Goal: Transaction & Acquisition: Download file/media

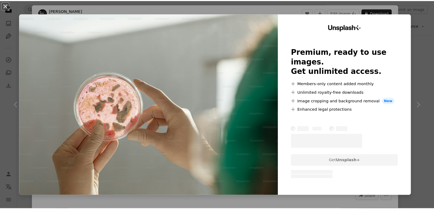
scroll to position [134, 0]
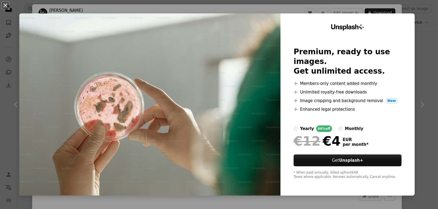
click at [427, 32] on div "An X shape Unsplash+ Premium, ready to use images. Get unlimited access. A plus…" at bounding box center [219, 104] width 438 height 209
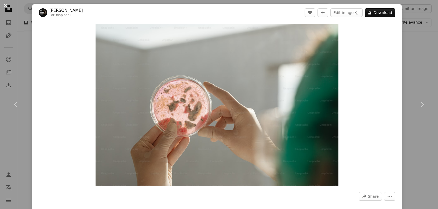
click at [6, 5] on button "An X shape" at bounding box center [5, 5] width 6 height 6
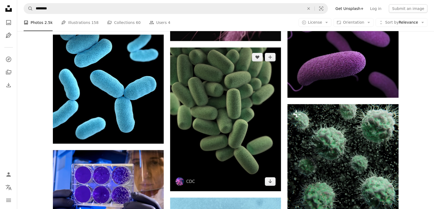
scroll to position [242, 0]
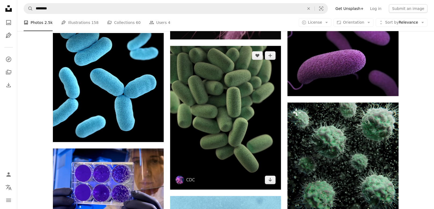
click at [222, 127] on img at bounding box center [225, 118] width 111 height 144
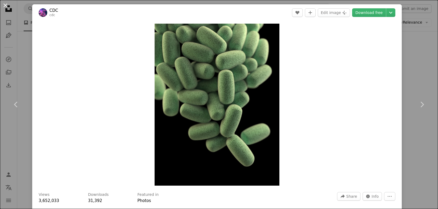
click at [5, 6] on button "An X shape" at bounding box center [5, 5] width 6 height 6
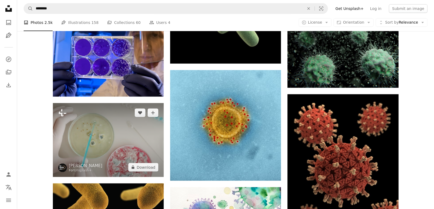
scroll to position [376, 0]
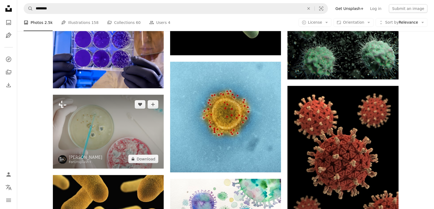
click at [111, 129] on img at bounding box center [108, 132] width 111 height 74
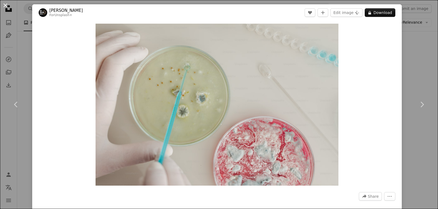
click at [6, 5] on button "An X shape" at bounding box center [5, 5] width 6 height 6
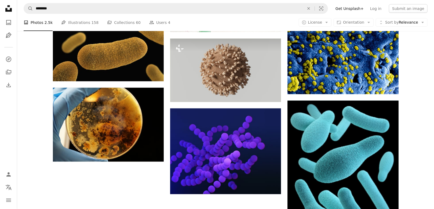
scroll to position [618, 0]
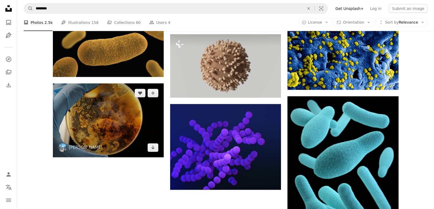
click at [103, 125] on img at bounding box center [108, 121] width 111 height 74
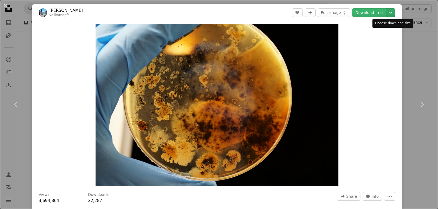
click at [391, 14] on icon "Chevron down" at bounding box center [391, 12] width 9 height 6
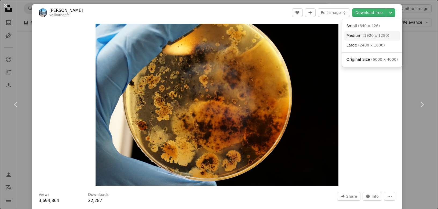
click at [378, 37] on span "( 1920 x 1280 )" at bounding box center [376, 35] width 27 height 4
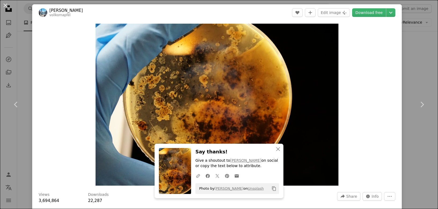
click at [416, 65] on div "An X shape Chevron left Chevron right An X shape Close Say thanks! Give a shout…" at bounding box center [219, 104] width 438 height 209
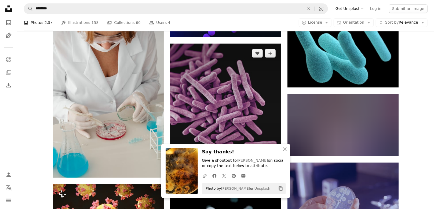
scroll to position [779, 0]
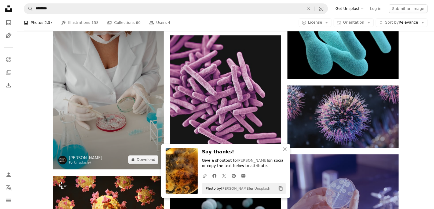
click at [108, 115] on img at bounding box center [108, 86] width 111 height 167
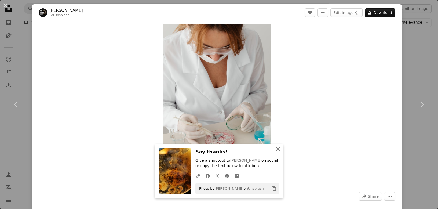
click at [278, 148] on icon "An X shape" at bounding box center [278, 149] width 6 height 6
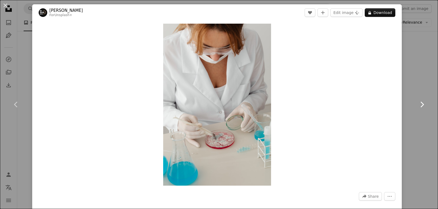
click at [421, 103] on icon "Chevron right" at bounding box center [422, 104] width 9 height 9
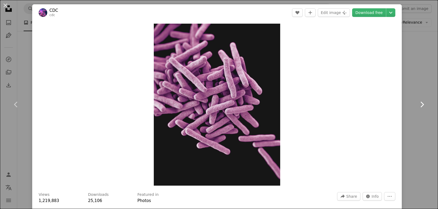
click at [423, 105] on icon at bounding box center [422, 105] width 3 height 6
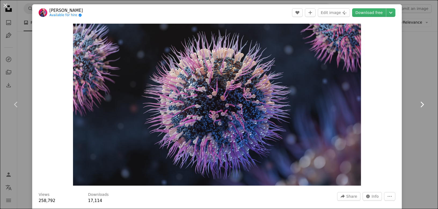
click at [423, 105] on icon at bounding box center [422, 105] width 3 height 6
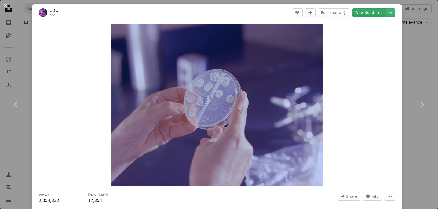
click at [369, 13] on link "Download free" at bounding box center [369, 12] width 34 height 9
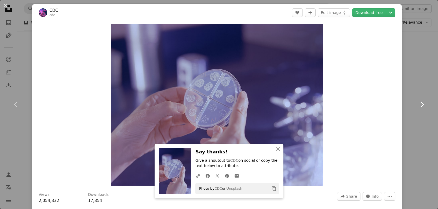
click at [424, 105] on icon "Chevron right" at bounding box center [422, 104] width 9 height 9
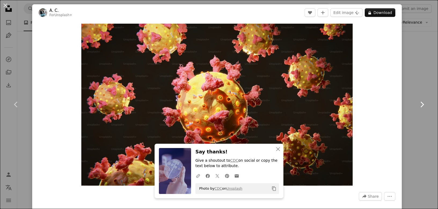
click at [424, 105] on icon "Chevron right" at bounding box center [422, 104] width 9 height 9
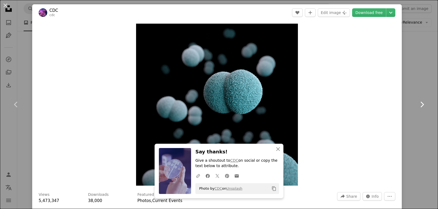
click at [424, 105] on icon "Chevron right" at bounding box center [422, 104] width 9 height 9
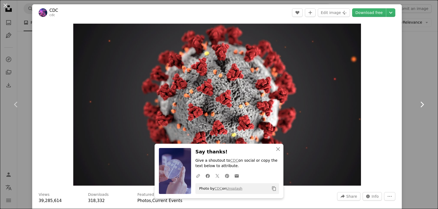
click at [424, 105] on icon "Chevron right" at bounding box center [422, 104] width 9 height 9
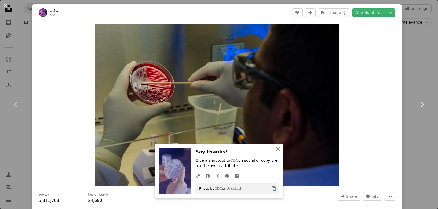
click at [424, 105] on icon "Chevron right" at bounding box center [422, 104] width 9 height 9
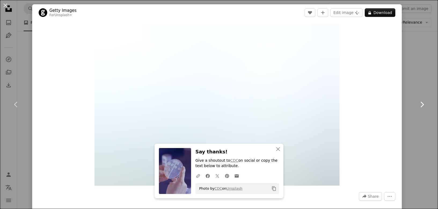
click at [424, 105] on icon "Chevron right" at bounding box center [422, 104] width 9 height 9
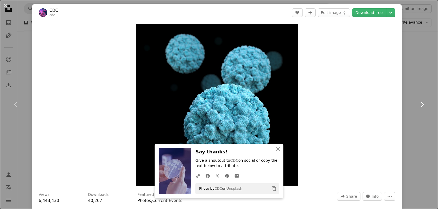
click at [424, 105] on icon "Chevron right" at bounding box center [422, 104] width 9 height 9
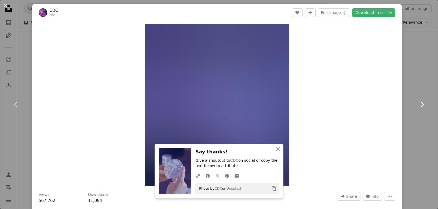
click at [424, 105] on icon "Chevron right" at bounding box center [422, 104] width 9 height 9
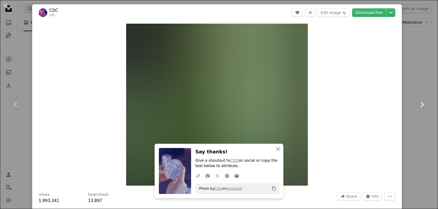
click at [424, 105] on icon "Chevron right" at bounding box center [422, 104] width 9 height 9
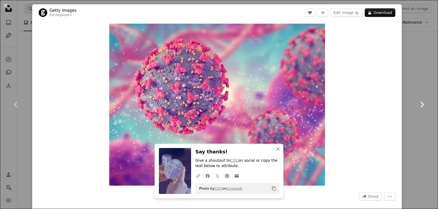
click at [424, 105] on icon "Chevron right" at bounding box center [422, 104] width 9 height 9
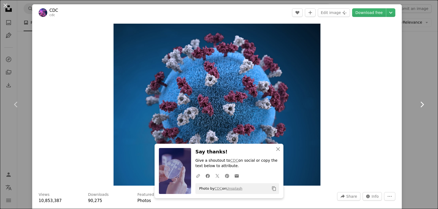
click at [424, 105] on icon "Chevron right" at bounding box center [422, 104] width 9 height 9
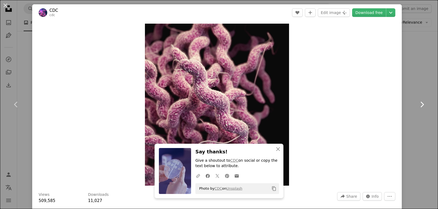
click at [424, 105] on icon "Chevron right" at bounding box center [422, 104] width 9 height 9
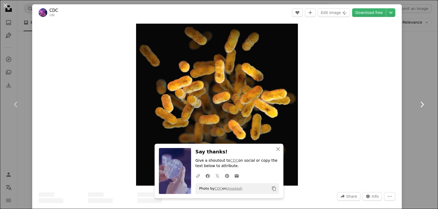
click at [424, 105] on icon "Chevron right" at bounding box center [422, 104] width 9 height 9
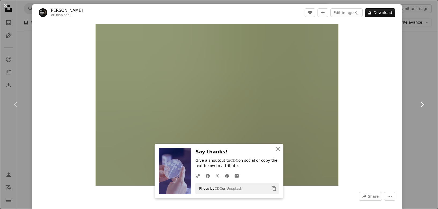
click at [424, 105] on icon "Chevron right" at bounding box center [422, 104] width 9 height 9
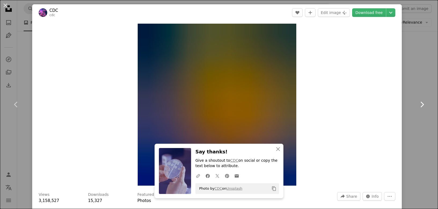
click at [424, 105] on icon "Chevron right" at bounding box center [422, 104] width 9 height 9
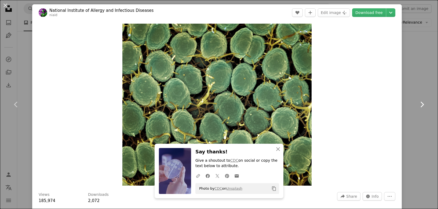
click at [424, 105] on icon "Chevron right" at bounding box center [422, 104] width 9 height 9
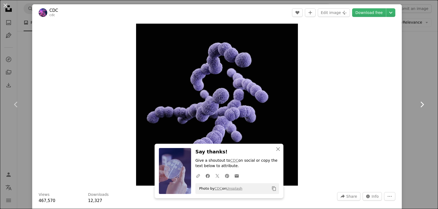
click at [424, 105] on icon "Chevron right" at bounding box center [422, 104] width 9 height 9
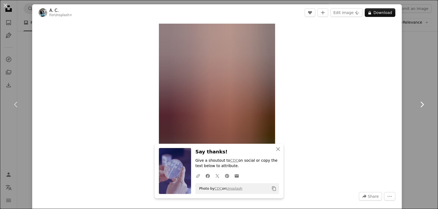
click at [424, 105] on icon "Chevron right" at bounding box center [422, 104] width 9 height 9
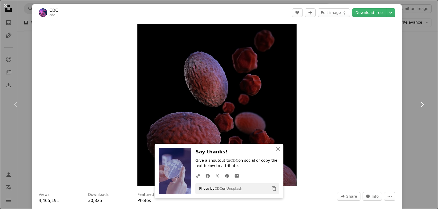
click at [424, 105] on icon "Chevron right" at bounding box center [422, 104] width 9 height 9
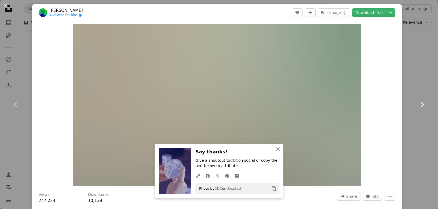
click at [424, 105] on icon "Chevron right" at bounding box center [422, 104] width 9 height 9
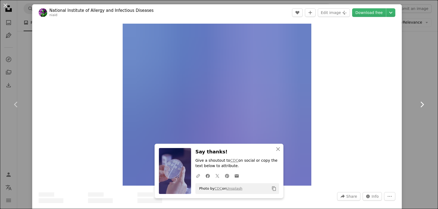
click at [424, 105] on icon "Chevron right" at bounding box center [422, 104] width 9 height 9
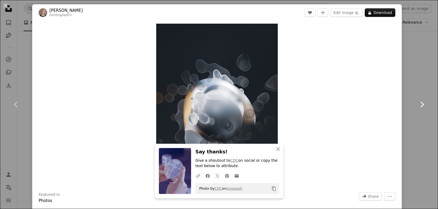
click at [424, 105] on icon "Chevron right" at bounding box center [422, 104] width 9 height 9
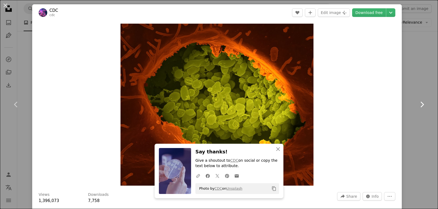
click at [424, 105] on icon "Chevron right" at bounding box center [422, 104] width 9 height 9
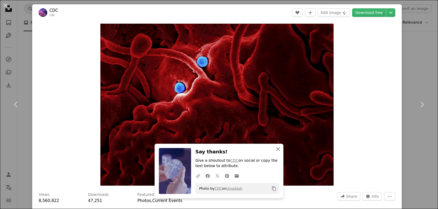
click at [277, 151] on icon "An X shape" at bounding box center [278, 149] width 6 height 6
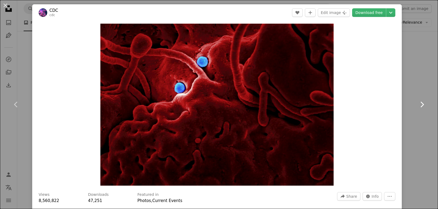
click at [423, 105] on icon at bounding box center [422, 105] width 3 height 6
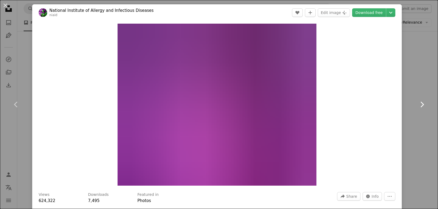
click at [423, 105] on icon at bounding box center [422, 105] width 3 height 6
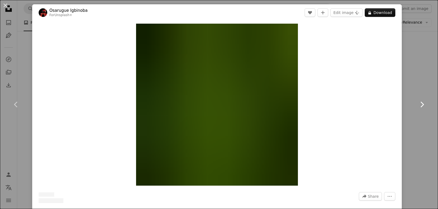
click at [423, 104] on icon "Chevron right" at bounding box center [422, 104] width 9 height 9
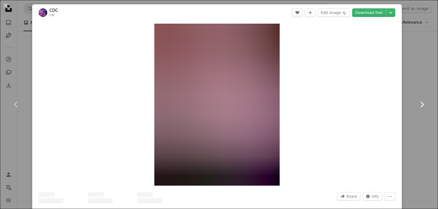
click at [423, 104] on icon "Chevron right" at bounding box center [422, 104] width 9 height 9
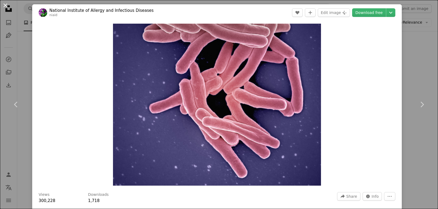
click at [4, 7] on button "An X shape" at bounding box center [5, 5] width 6 height 6
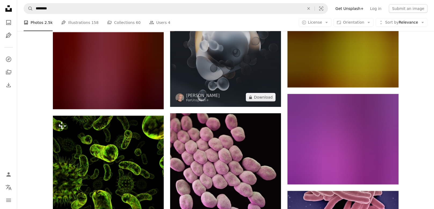
scroll to position [1612, 0]
